Goal: Information Seeking & Learning: Learn about a topic

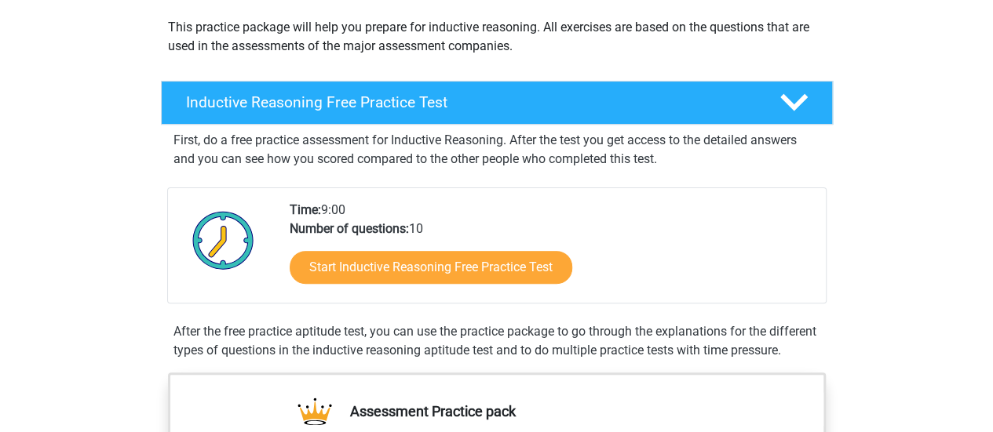
scroll to position [184, 0]
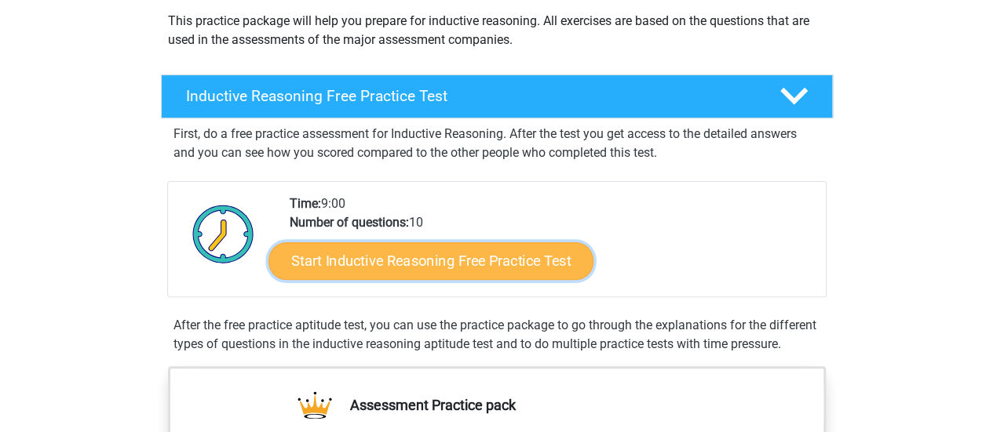
click at [367, 246] on link "Start Inductive Reasoning Free Practice Test" at bounding box center [430, 261] width 325 height 38
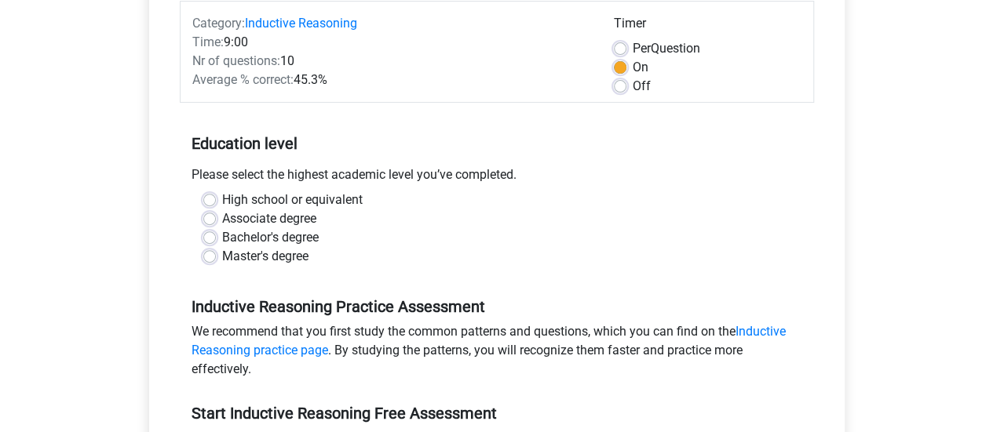
scroll to position [204, 0]
click at [215, 238] on div "Bachelor's degree" at bounding box center [496, 237] width 587 height 19
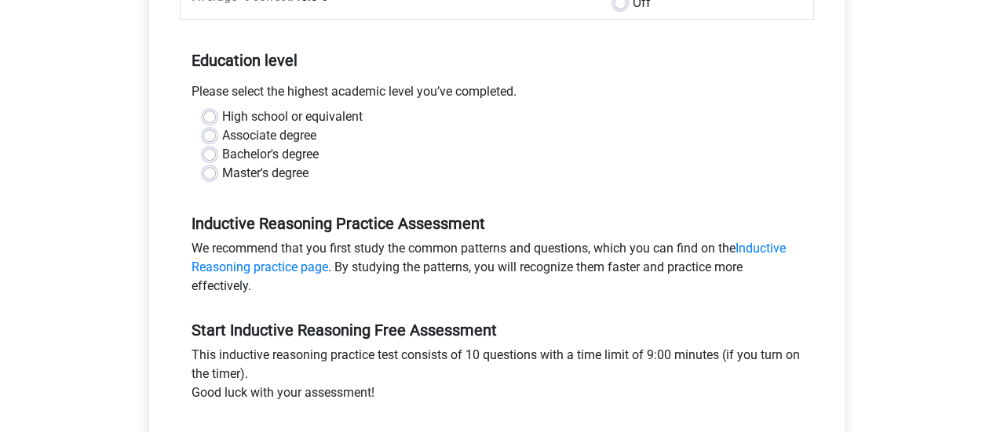
scroll to position [288, 0]
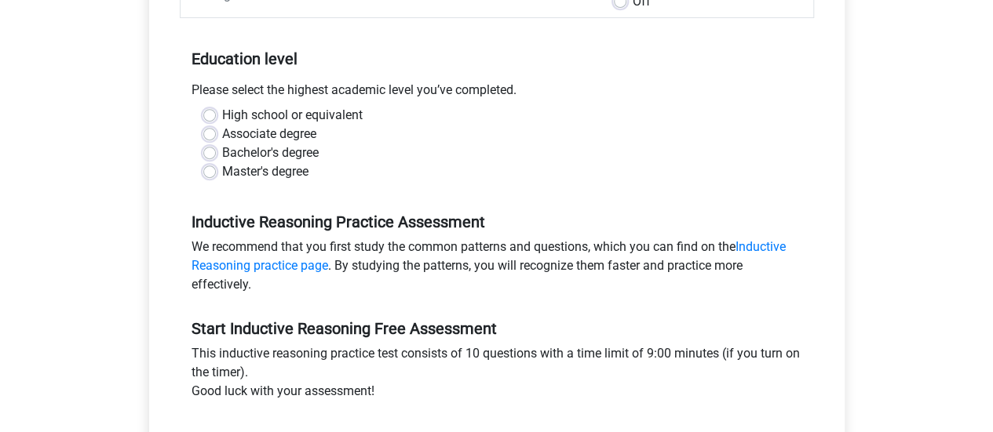
click at [222, 153] on label "Bachelor's degree" at bounding box center [270, 153] width 97 height 19
click at [206, 153] on input "Bachelor's degree" at bounding box center [209, 152] width 13 height 16
radio input "true"
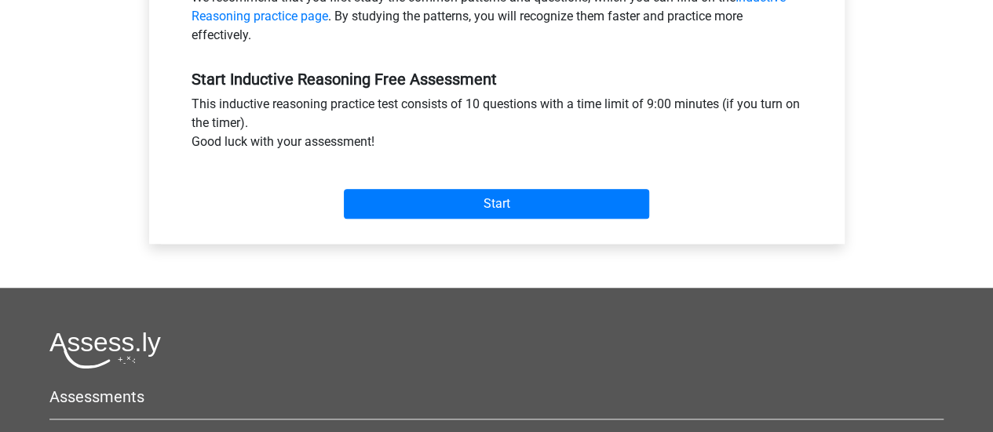
scroll to position [536, 0]
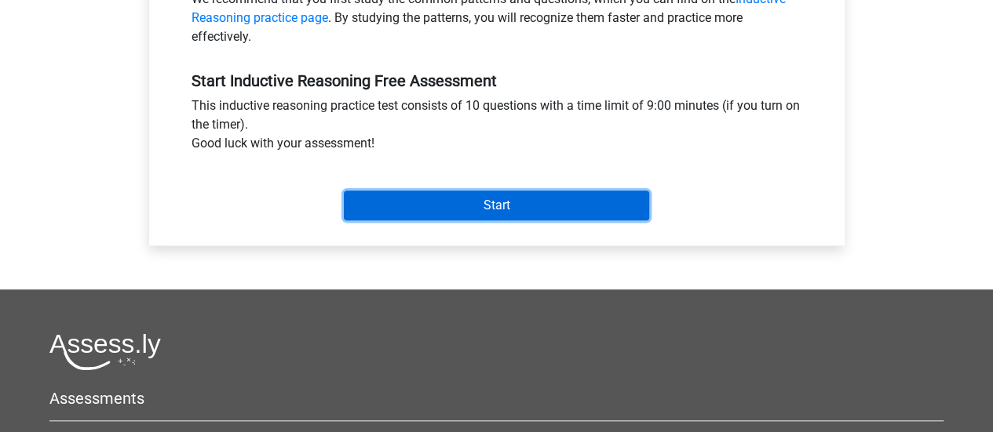
click at [450, 209] on input "Start" at bounding box center [496, 206] width 305 height 30
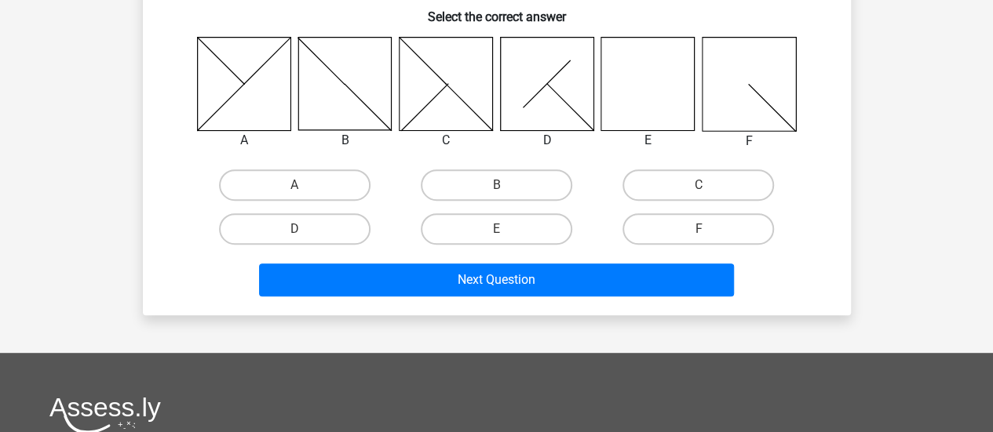
scroll to position [266, 0]
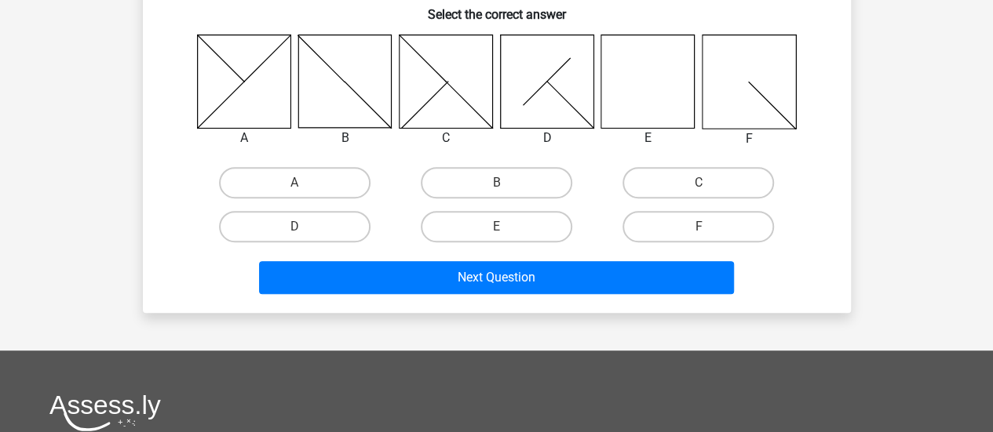
drag, startPoint x: 497, startPoint y: 224, endPoint x: 493, endPoint y: 249, distance: 25.4
click at [497, 225] on label "E" at bounding box center [496, 226] width 151 height 31
click at [497, 227] on input "E" at bounding box center [501, 232] width 10 height 10
radio input "true"
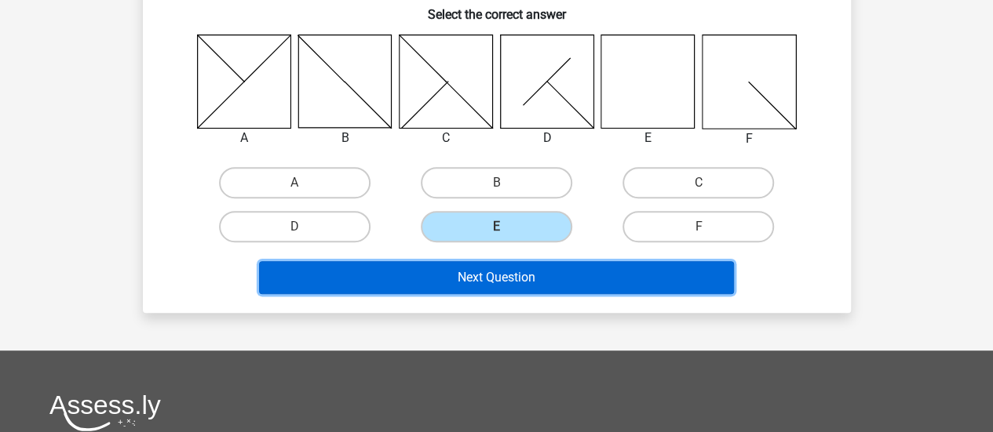
click at [487, 285] on button "Next Question" at bounding box center [496, 277] width 475 height 33
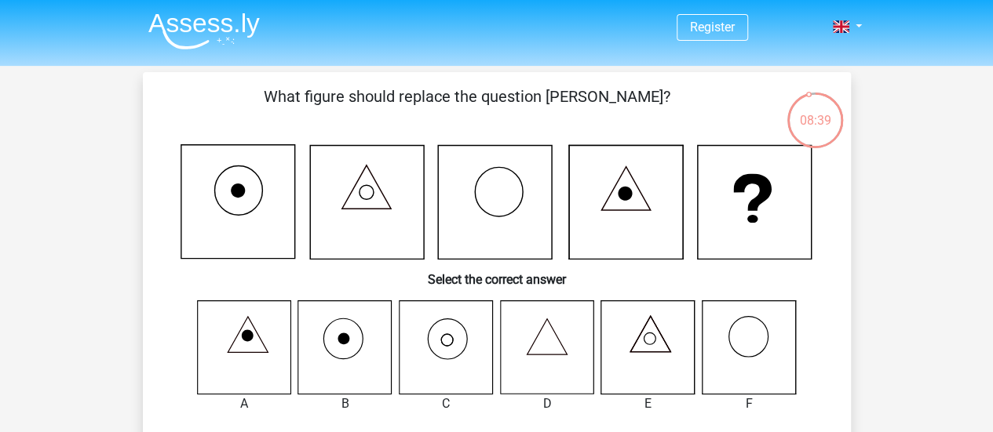
scroll to position [216, 0]
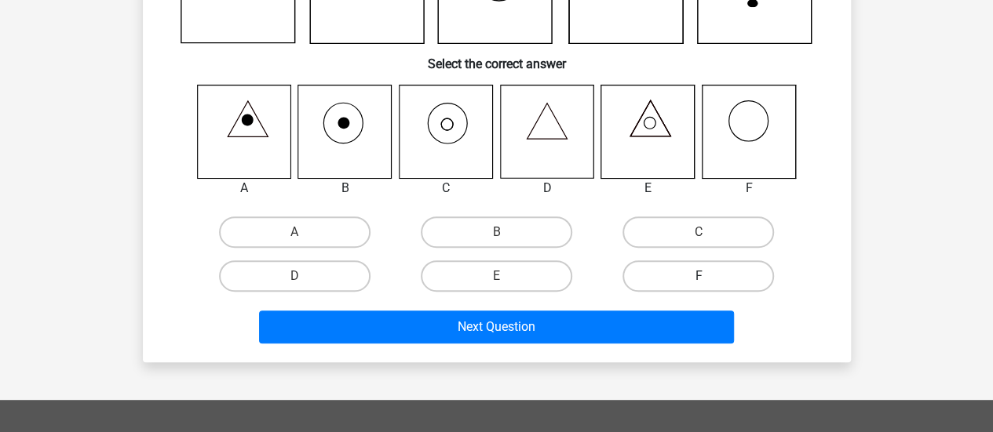
drag, startPoint x: 717, startPoint y: 232, endPoint x: 664, endPoint y: 284, distance: 74.9
click at [717, 232] on label "C" at bounding box center [697, 232] width 151 height 31
click at [709, 232] on input "C" at bounding box center [703, 237] width 10 height 10
radio input "true"
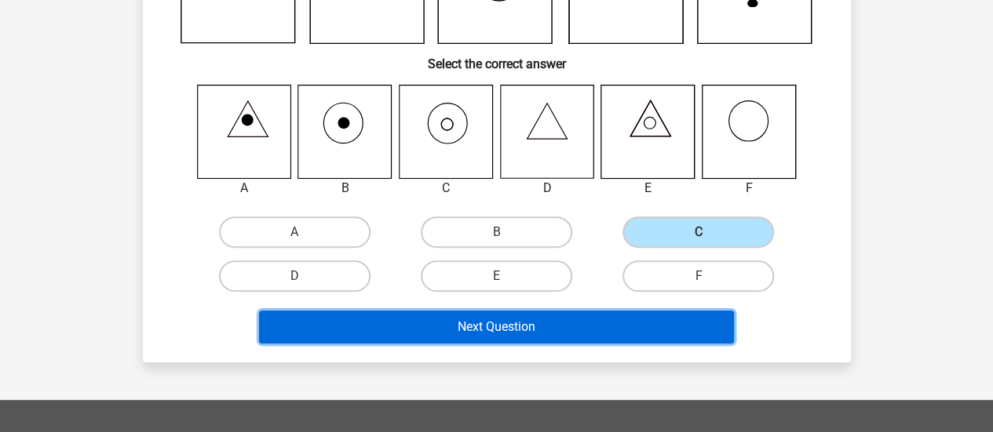
click at [606, 322] on button "Next Question" at bounding box center [496, 327] width 475 height 33
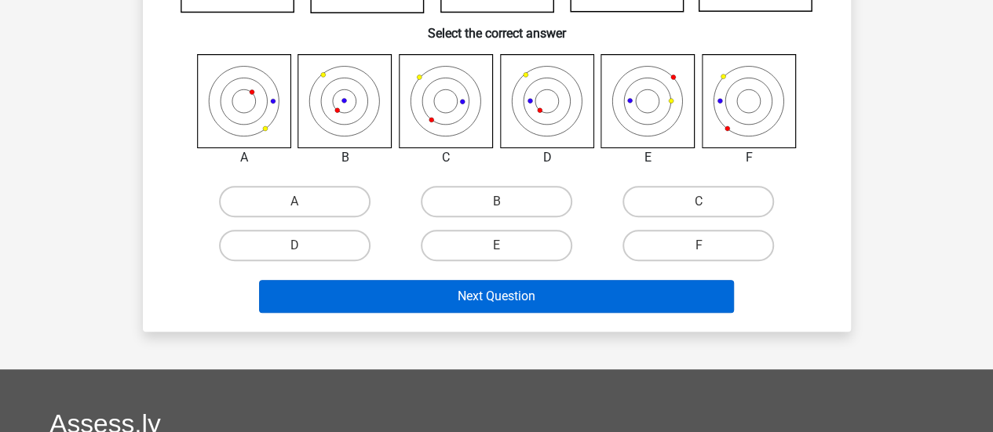
scroll to position [278, 0]
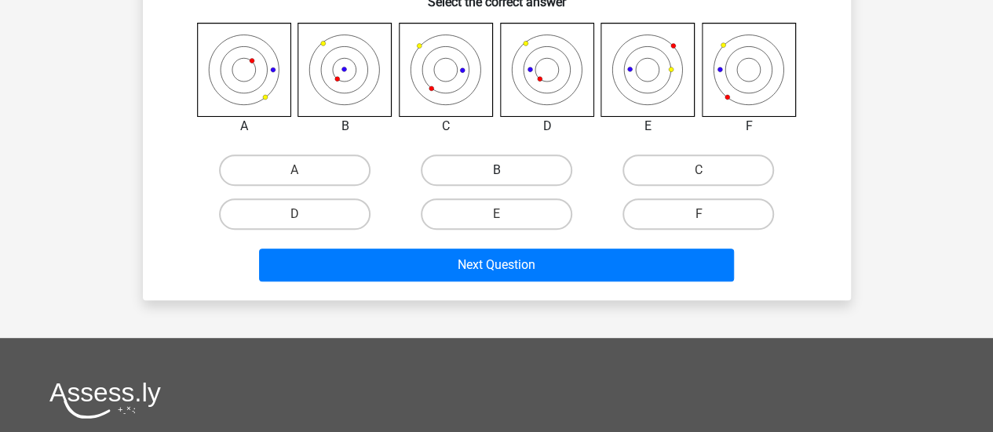
click at [487, 172] on label "B" at bounding box center [496, 170] width 151 height 31
click at [496, 172] on input "B" at bounding box center [501, 175] width 10 height 10
radio input "true"
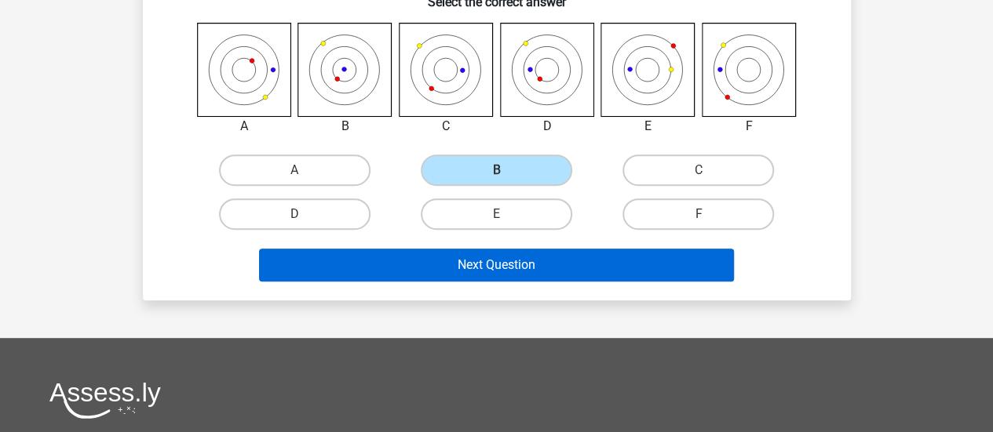
click at [481, 247] on div "Next Question" at bounding box center [497, 262] width 658 height 52
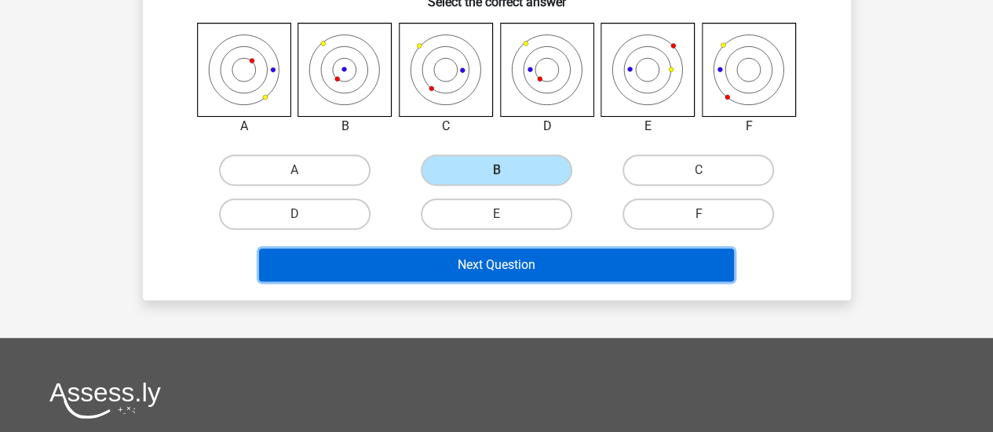
click at [480, 267] on button "Next Question" at bounding box center [496, 265] width 475 height 33
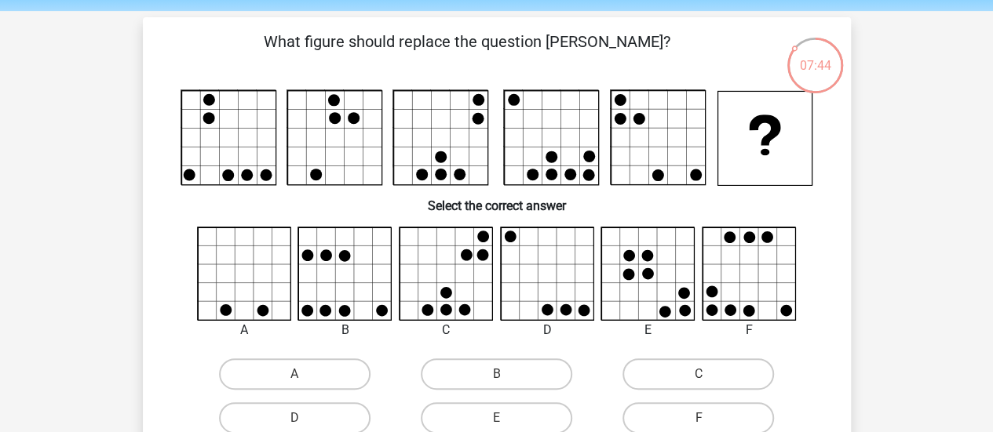
scroll to position [57, 0]
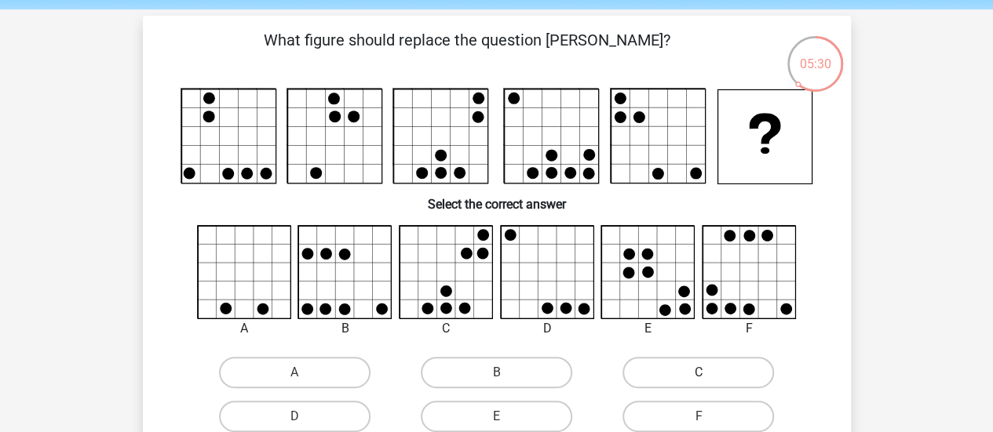
click at [705, 367] on label "C" at bounding box center [697, 372] width 151 height 31
click at [705, 373] on input "C" at bounding box center [703, 378] width 10 height 10
radio input "true"
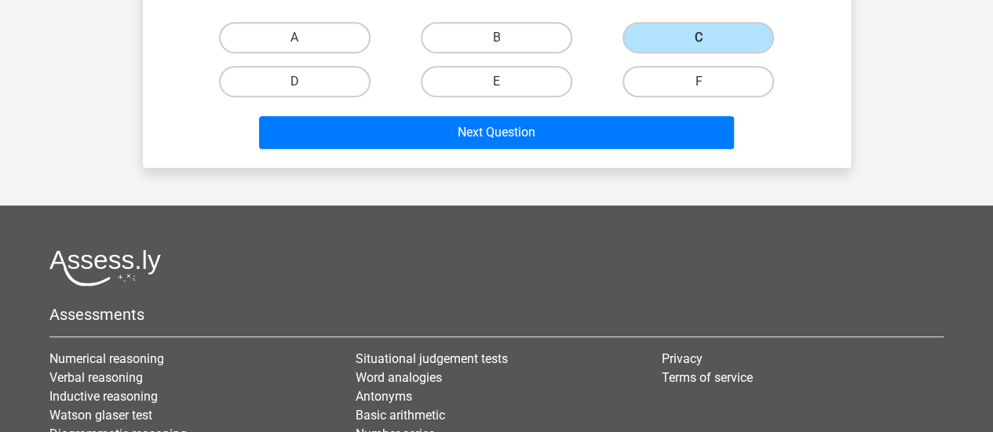
scroll to position [397, 0]
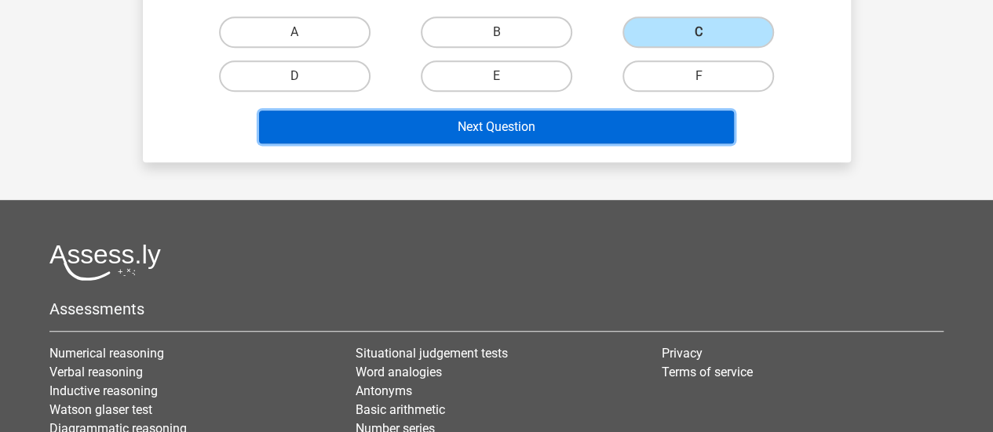
click at [535, 129] on button "Next Question" at bounding box center [496, 127] width 475 height 33
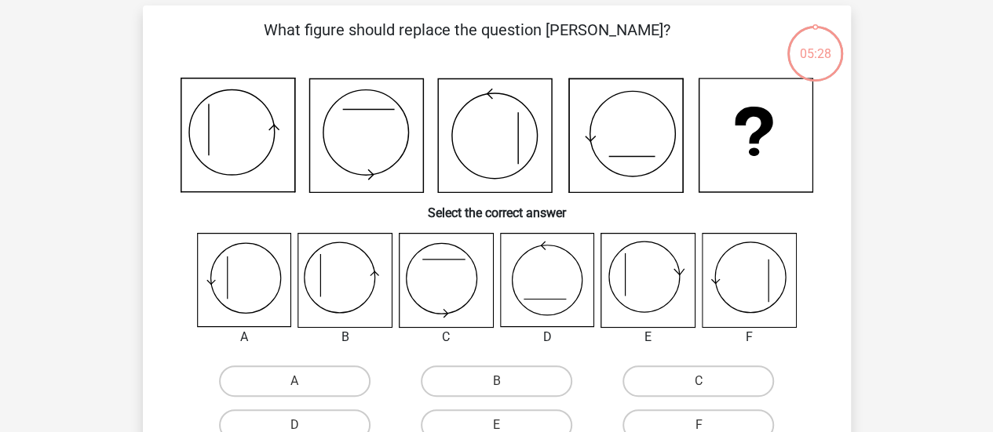
scroll to position [66, 0]
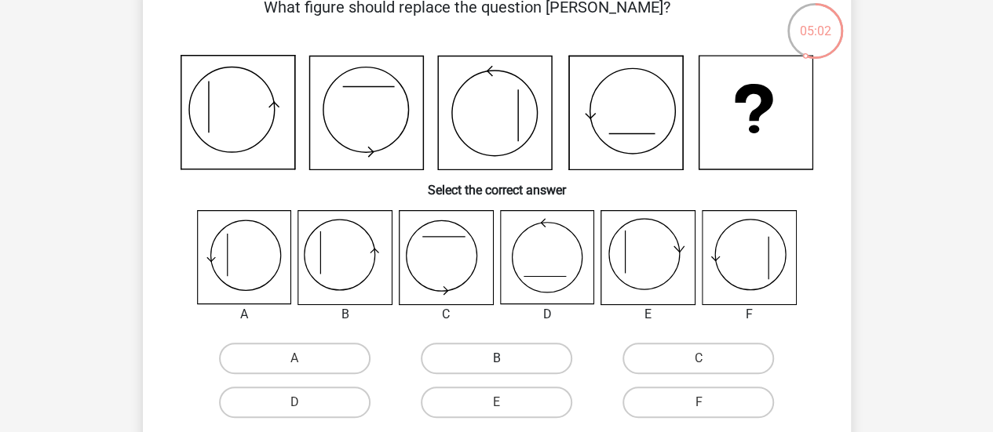
click at [472, 355] on label "B" at bounding box center [496, 358] width 151 height 31
click at [496, 359] on input "B" at bounding box center [501, 364] width 10 height 10
radio input "true"
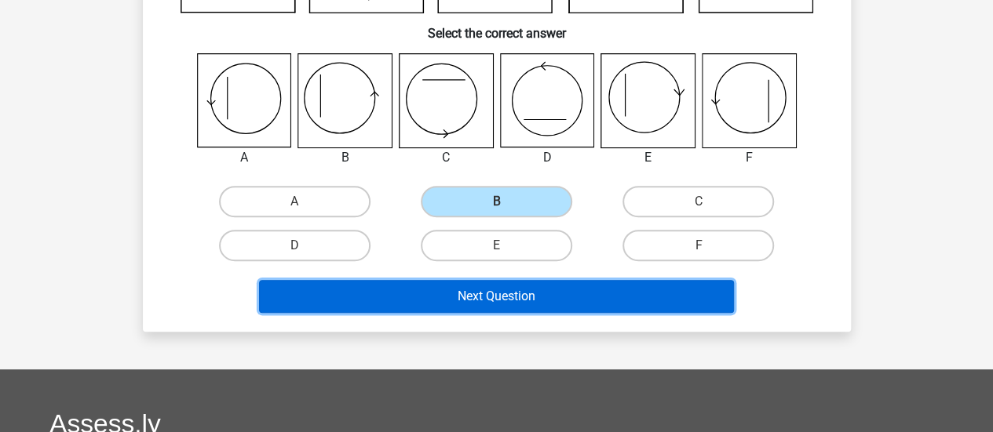
click at [542, 311] on button "Next Question" at bounding box center [496, 296] width 475 height 33
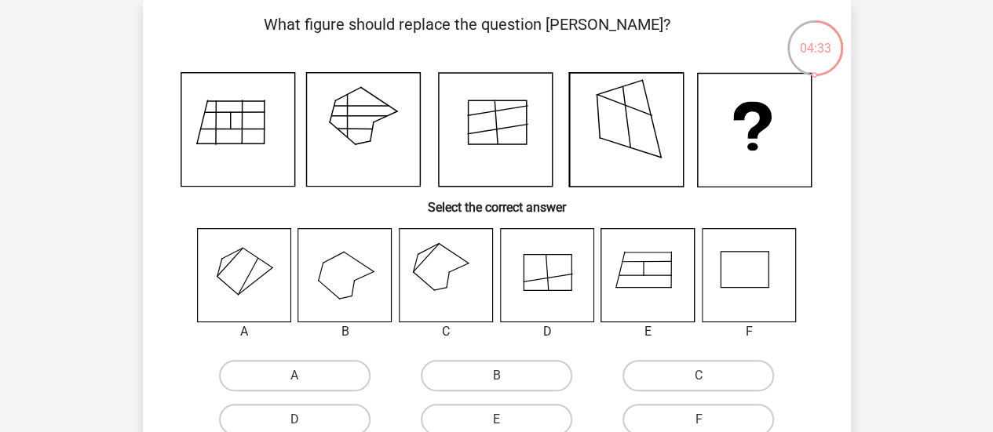
scroll to position [97, 0]
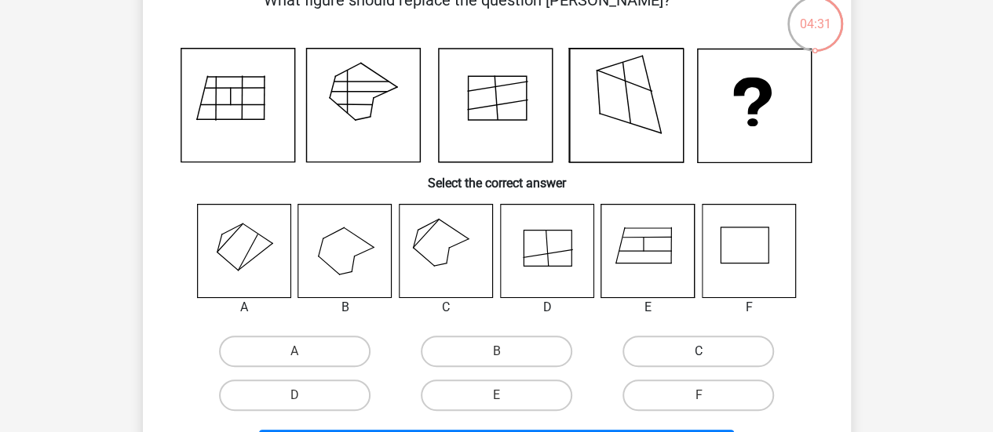
click at [641, 359] on label "C" at bounding box center [697, 351] width 151 height 31
click at [698, 359] on input "C" at bounding box center [703, 357] width 10 height 10
radio input "true"
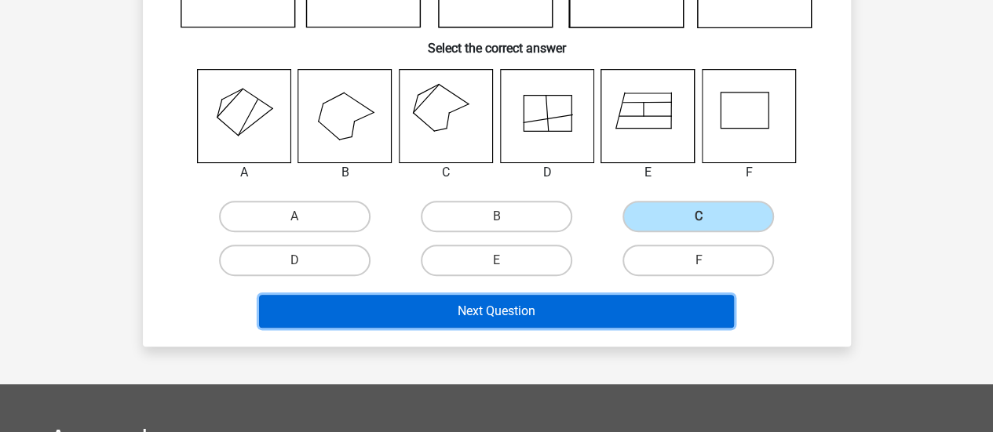
click at [487, 310] on button "Next Question" at bounding box center [496, 311] width 475 height 33
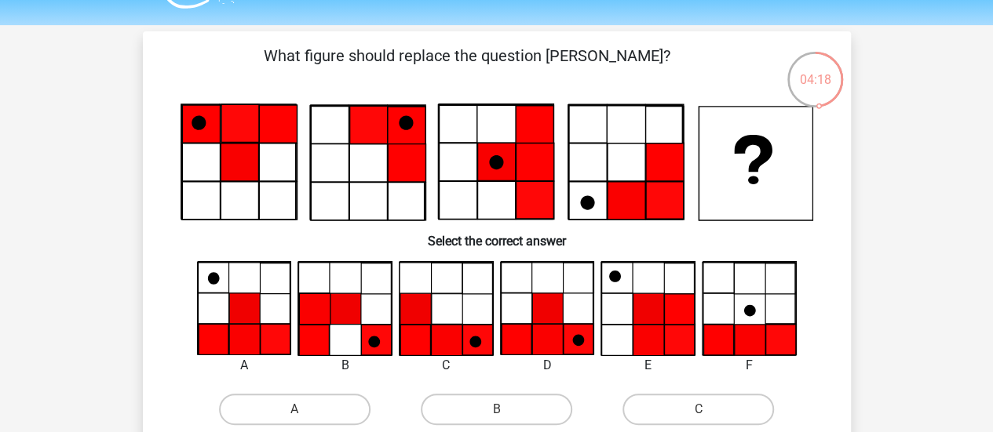
scroll to position [94, 0]
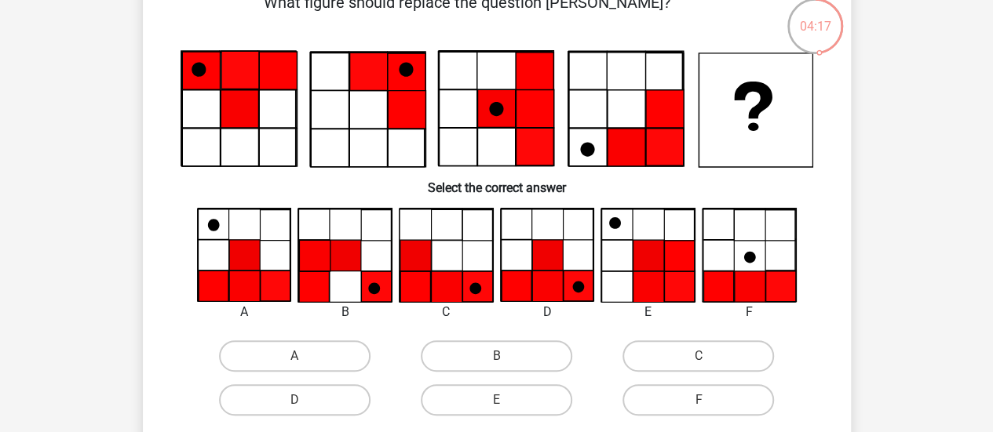
drag, startPoint x: 295, startPoint y: 366, endPoint x: 294, endPoint y: 357, distance: 8.7
click at [295, 365] on input "A" at bounding box center [299, 361] width 10 height 10
radio input "true"
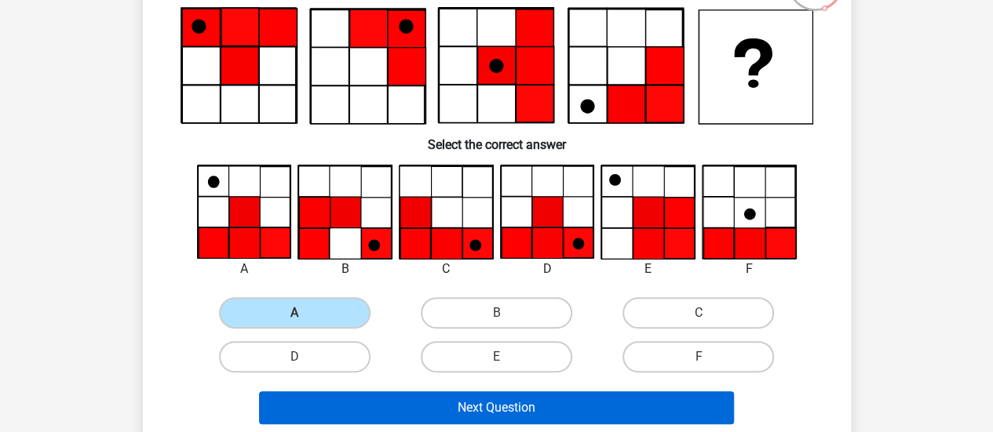
drag, startPoint x: 517, startPoint y: 429, endPoint x: 513, endPoint y: 416, distance: 13.9
click at [517, 427] on div "Next Question" at bounding box center [497, 411] width 606 height 39
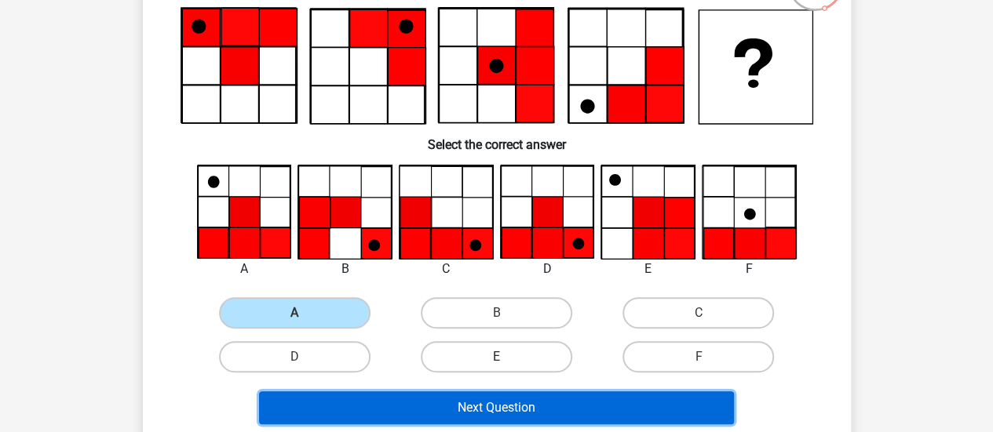
drag, startPoint x: 512, startPoint y: 414, endPoint x: 474, endPoint y: 356, distance: 69.0
click at [512, 413] on button "Next Question" at bounding box center [496, 408] width 475 height 33
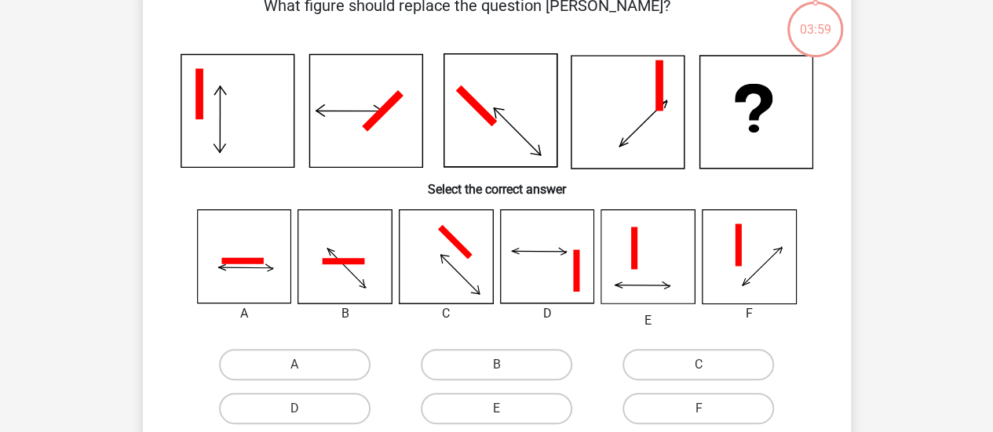
scroll to position [72, 0]
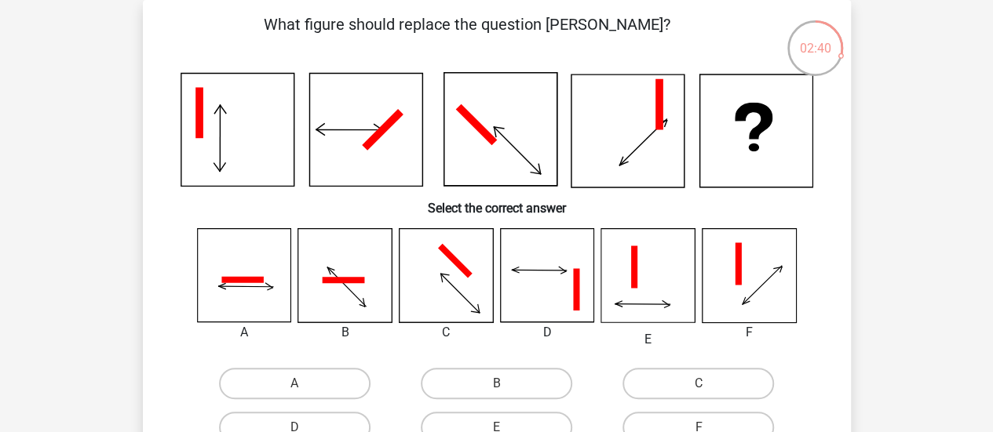
click at [479, 366] on div "B" at bounding box center [497, 384] width 202 height 44
click at [481, 379] on label "B" at bounding box center [496, 383] width 151 height 31
click at [496, 384] on input "B" at bounding box center [501, 389] width 10 height 10
radio input "true"
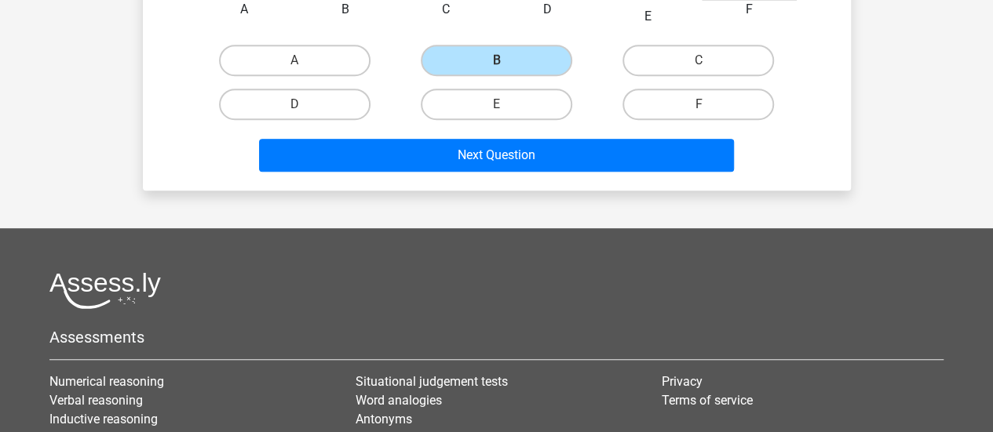
scroll to position [444, 0]
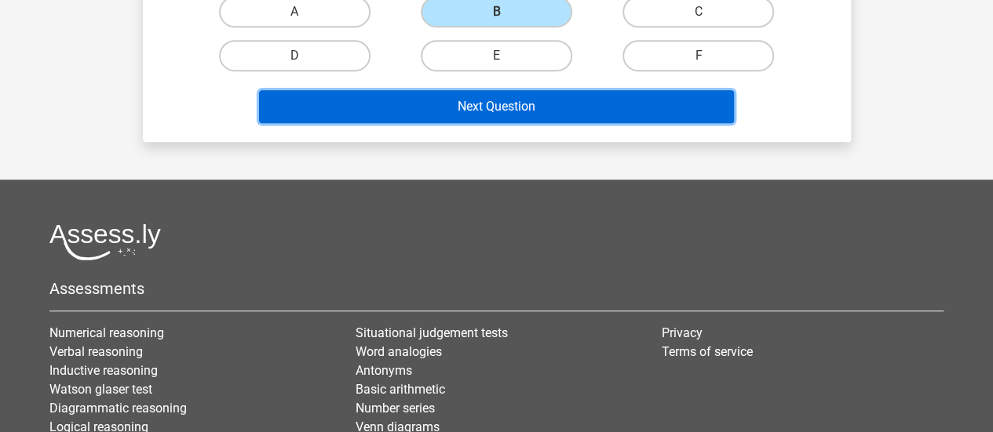
click at [481, 98] on button "Next Question" at bounding box center [496, 106] width 475 height 33
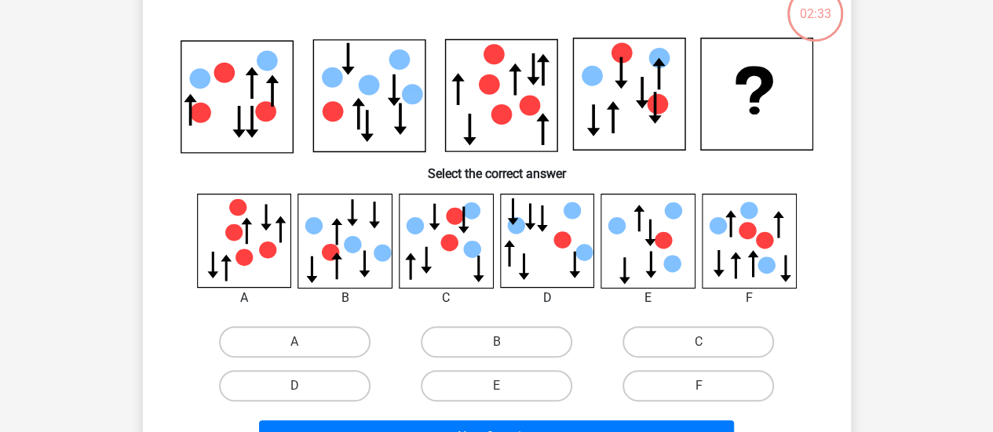
scroll to position [67, 0]
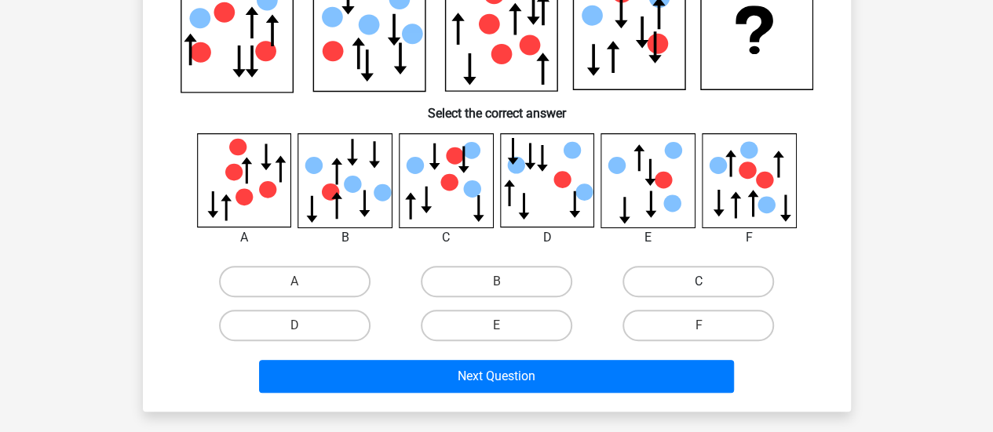
click at [684, 283] on label "C" at bounding box center [697, 281] width 151 height 31
click at [698, 283] on input "C" at bounding box center [703, 287] width 10 height 10
radio input "true"
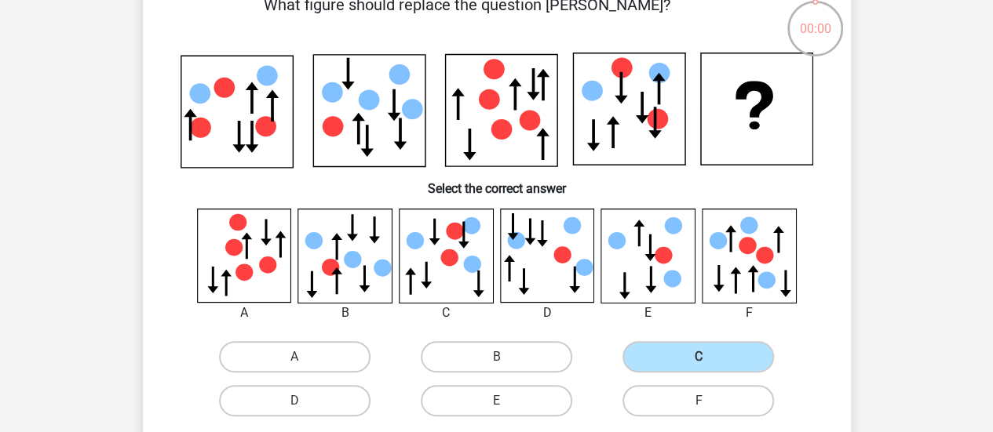
scroll to position [334, 0]
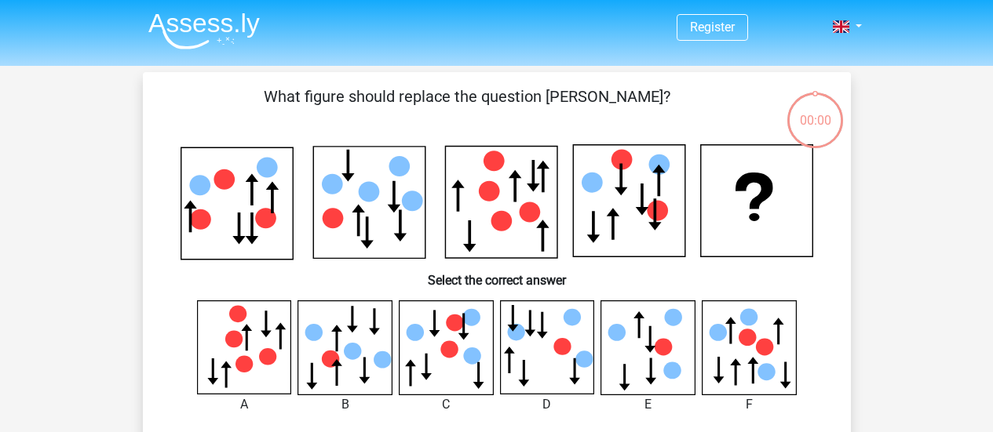
scroll to position [122, 0]
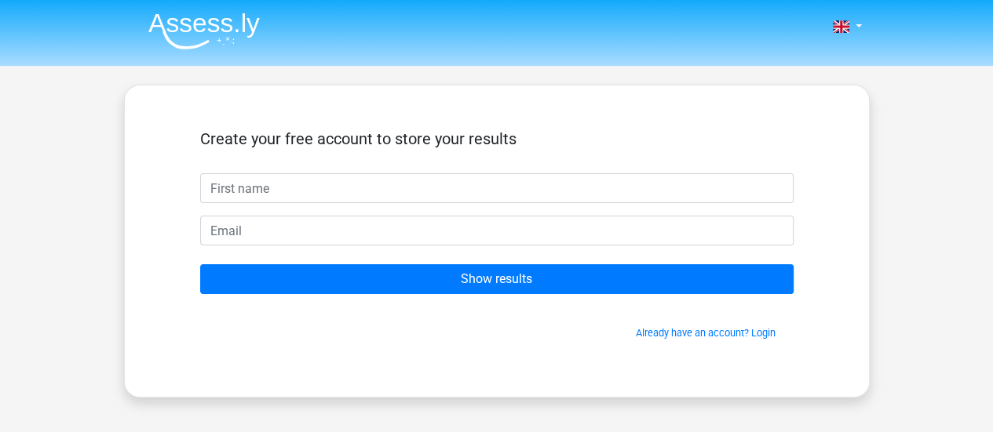
drag, startPoint x: 0, startPoint y: 0, endPoint x: 571, endPoint y: 183, distance: 599.9
click at [571, 183] on input "text" at bounding box center [496, 188] width 593 height 30
type input "[PERSON_NAME]"
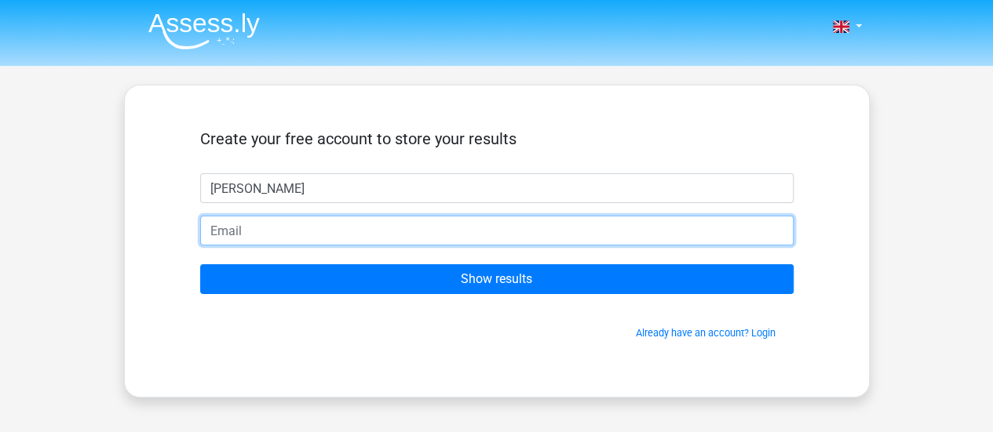
click at [318, 233] on input "email" at bounding box center [496, 231] width 593 height 30
type input "[EMAIL_ADDRESS][DOMAIN_NAME]"
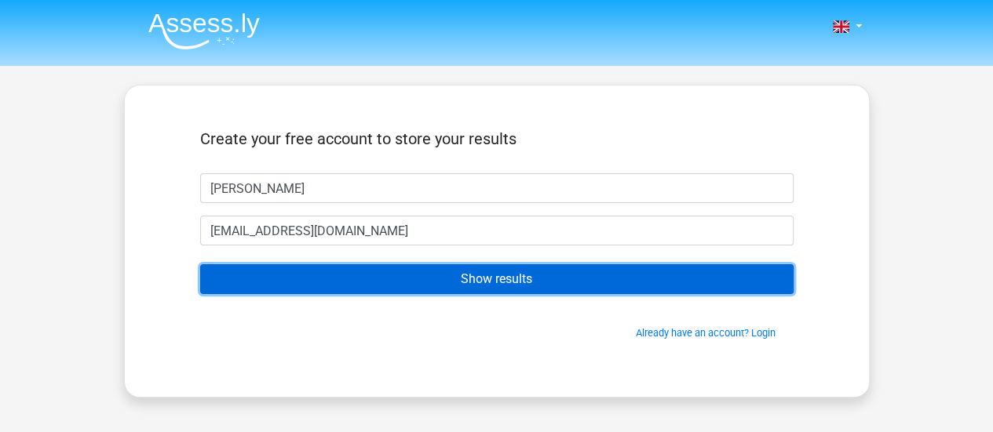
click at [361, 274] on input "Show results" at bounding box center [496, 279] width 593 height 30
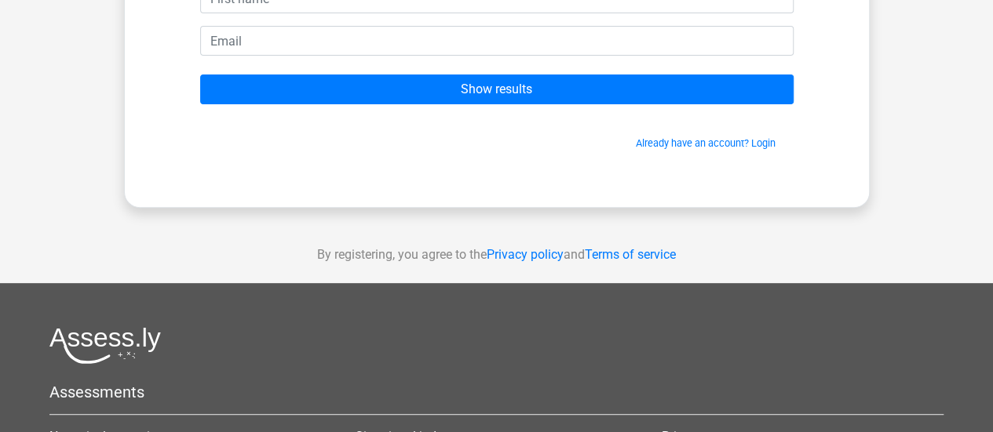
scroll to position [239, 0]
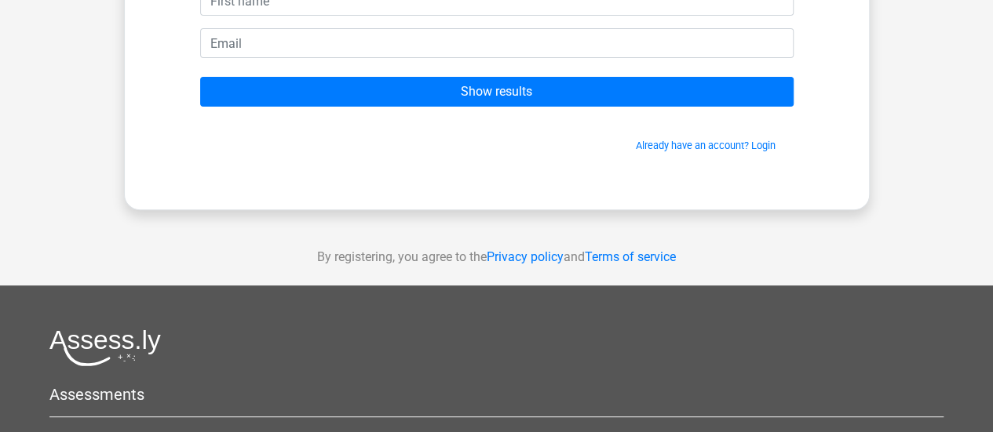
click at [750, 133] on div "Already have an account? Login" at bounding box center [496, 136] width 593 height 34
click at [751, 140] on link "Already have an account? Login" at bounding box center [706, 146] width 140 height 12
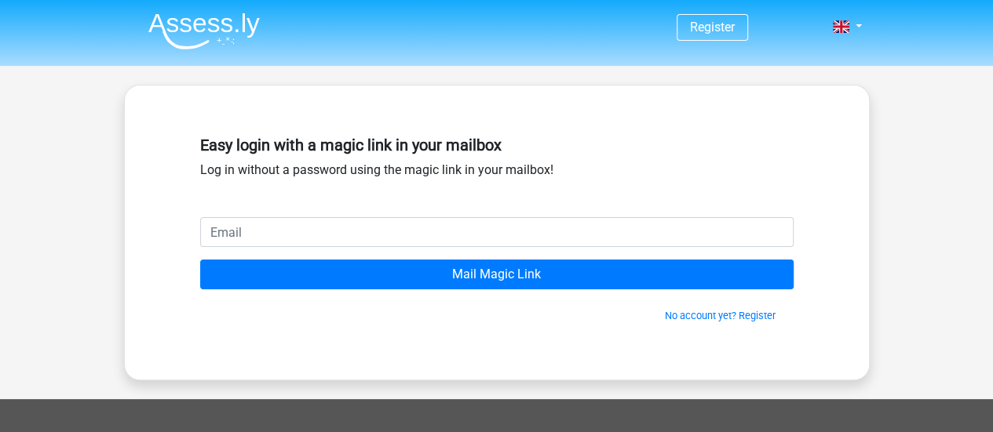
click at [367, 235] on input "email" at bounding box center [496, 232] width 593 height 30
type input "kuba.sosnowski8@gmail.com"
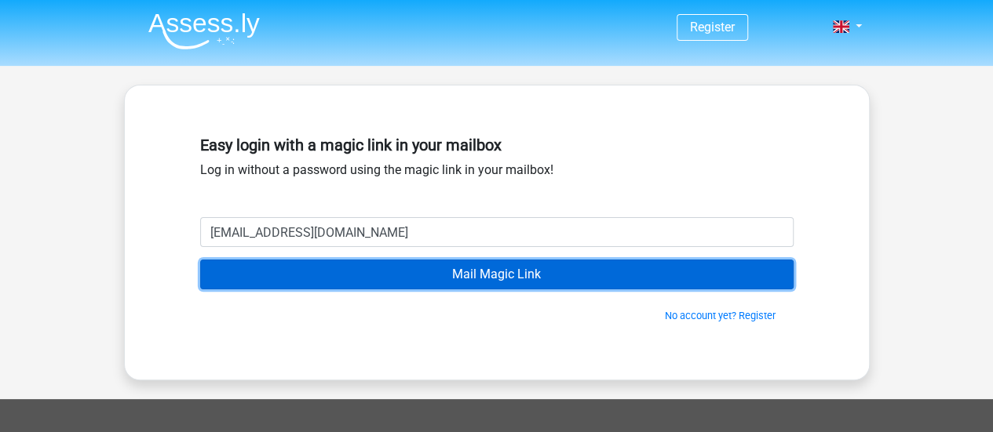
click at [359, 269] on input "Mail Magic Link" at bounding box center [496, 275] width 593 height 30
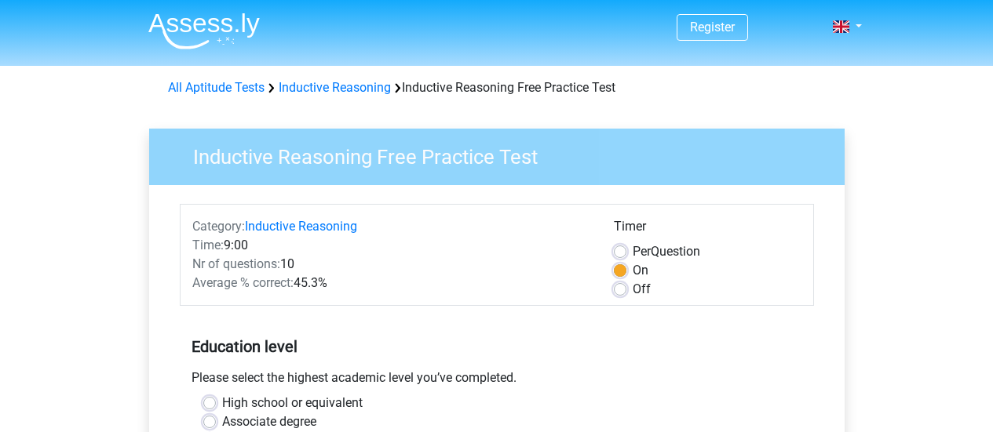
scroll to position [536, 0]
